Goal: Information Seeking & Learning: Check status

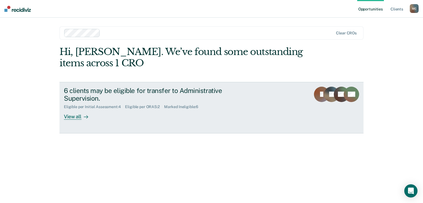
click at [78, 117] on div "View all" at bounding box center [79, 114] width 31 height 11
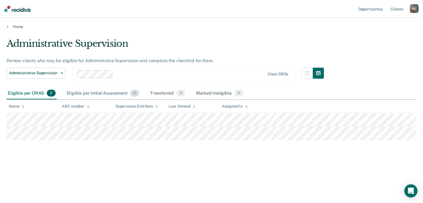
click at [114, 92] on div "Eligible per Initial Assessment 4" at bounding box center [103, 94] width 75 height 12
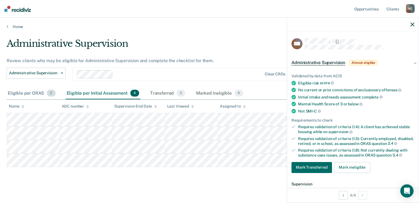
click at [26, 91] on div "Eligible per ORAS 2" at bounding box center [32, 94] width 50 height 12
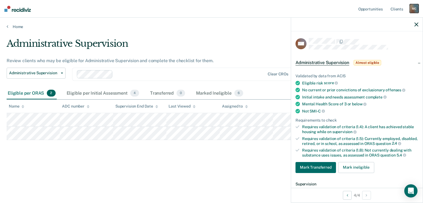
click at [417, 7] on div "M C" at bounding box center [414, 8] width 9 height 9
click at [380, 36] on link "Log Out" at bounding box center [392, 36] width 44 height 5
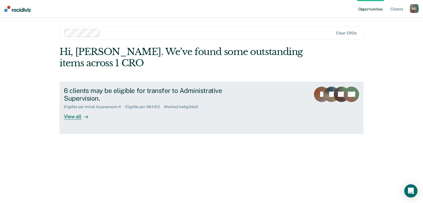
click at [77, 119] on div "View all" at bounding box center [79, 114] width 31 height 11
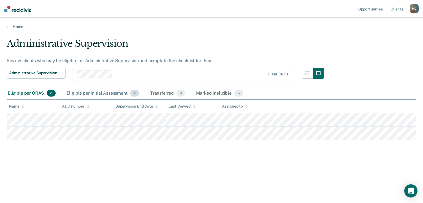
click at [108, 91] on div "Eligible per Initial Assessment 4" at bounding box center [103, 94] width 75 height 12
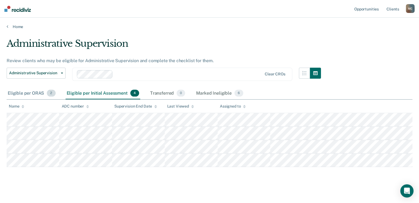
click at [23, 91] on div "Eligible per ORAS 2" at bounding box center [32, 94] width 50 height 12
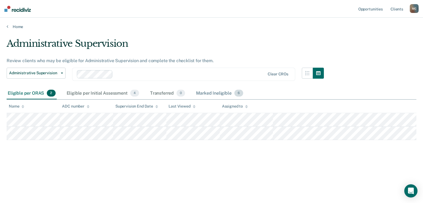
click at [215, 94] on div "Marked Ineligible 6" at bounding box center [219, 94] width 49 height 12
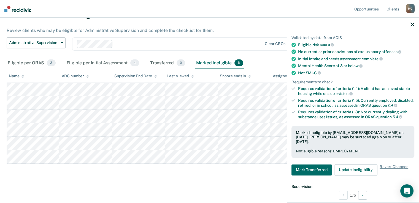
scroll to position [35, 0]
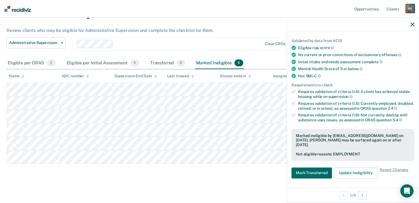
click at [413, 9] on div "M C" at bounding box center [410, 8] width 9 height 9
click at [386, 37] on link "Log Out" at bounding box center [388, 36] width 44 height 5
